Goal: Task Accomplishment & Management: Use online tool/utility

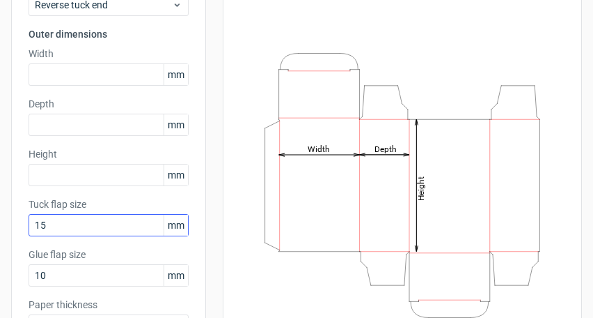
scroll to position [93, 0]
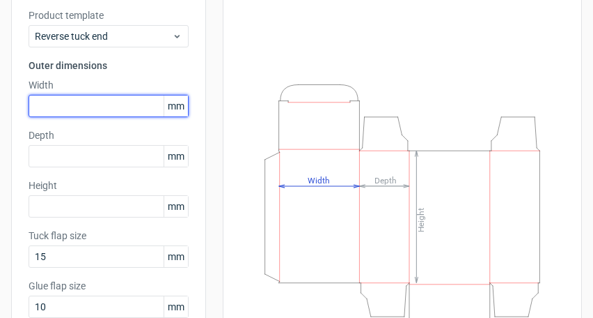
click at [109, 107] on input "text" at bounding box center [109, 106] width 160 height 22
type input "74"
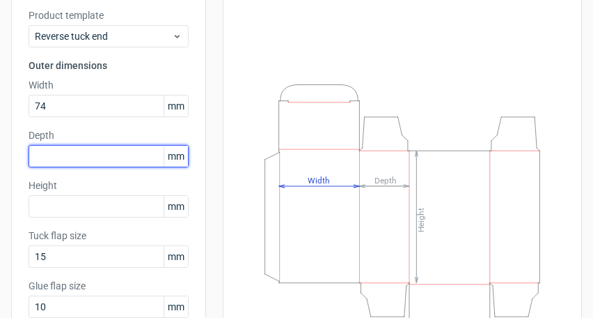
click at [91, 153] on input "text" at bounding box center [109, 156] width 160 height 22
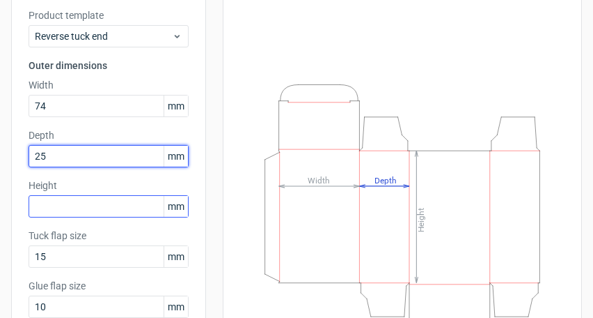
type input "25"
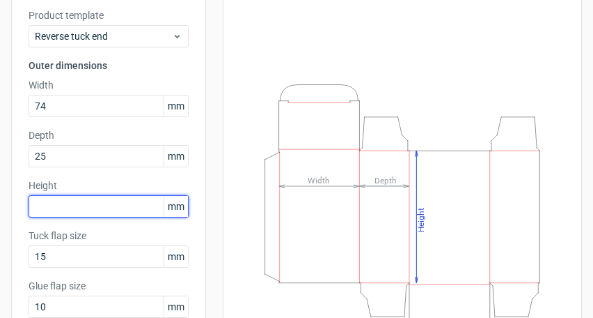
click at [70, 211] on input "text" at bounding box center [109, 206] width 160 height 22
type input "135"
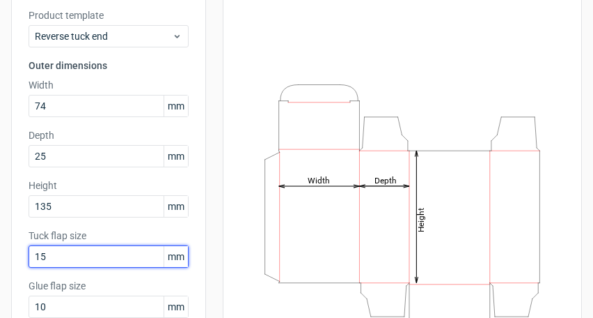
drag, startPoint x: 81, startPoint y: 254, endPoint x: 5, endPoint y: 256, distance: 75.9
click at [5, 256] on div "Generate new dieline Product template Reverse tuck end Outer dimensions Width 7…" at bounding box center [296, 202] width 593 height 501
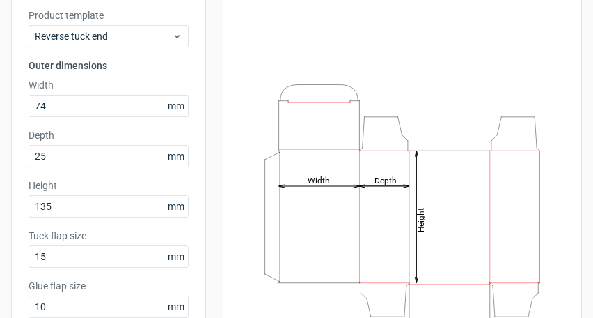
click at [98, 281] on label "Glue flap size" at bounding box center [109, 286] width 160 height 14
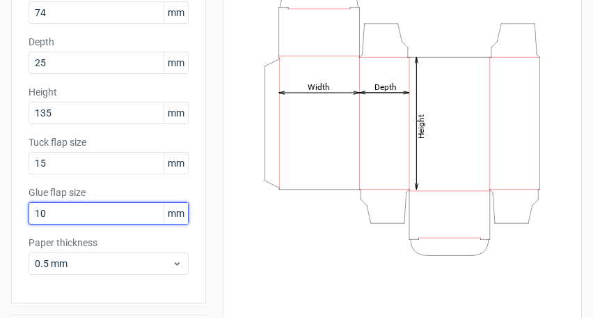
drag, startPoint x: 68, startPoint y: 209, endPoint x: 4, endPoint y: 223, distance: 65.6
click at [4, 223] on div "Generate new dieline Product template Reverse tuck end Outer dimensions Width 7…" at bounding box center [296, 109] width 593 height 501
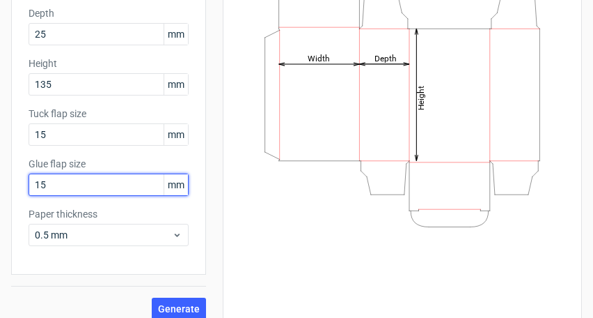
scroll to position [228, 0]
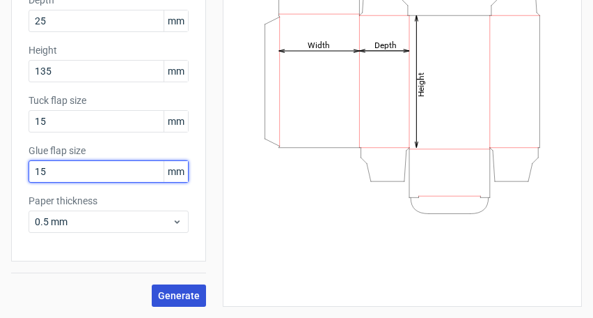
type input "15"
click at [189, 292] on span "Generate" at bounding box center [179, 295] width 42 height 10
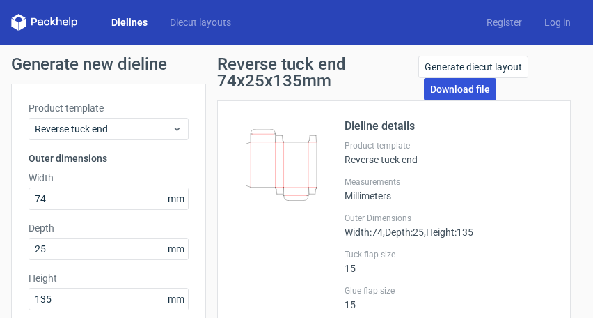
click at [463, 90] on link "Download file" at bounding box center [460, 89] width 72 height 22
